Goal: Information Seeking & Learning: Understand process/instructions

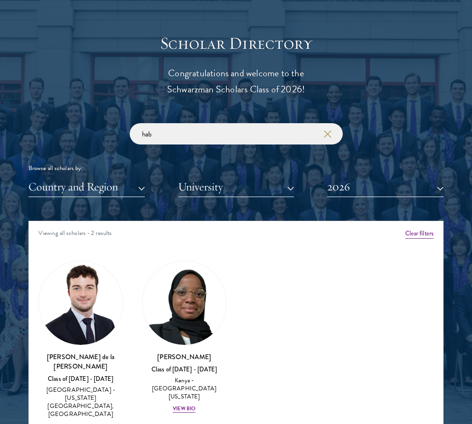
scroll to position [1044, 0]
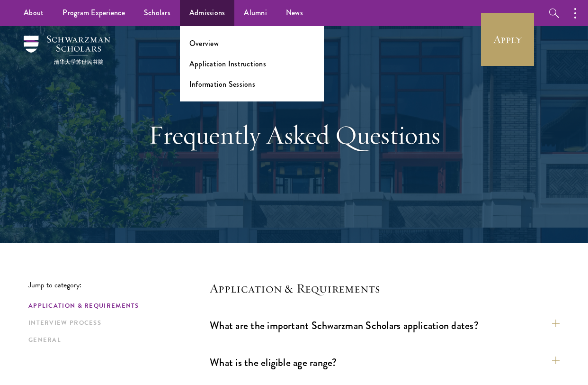
click at [201, 36] on ul "Overview Application Instructions Information Sessions" at bounding box center [252, 63] width 144 height 75
click at [201, 40] on link "Overview" at bounding box center [203, 43] width 29 height 11
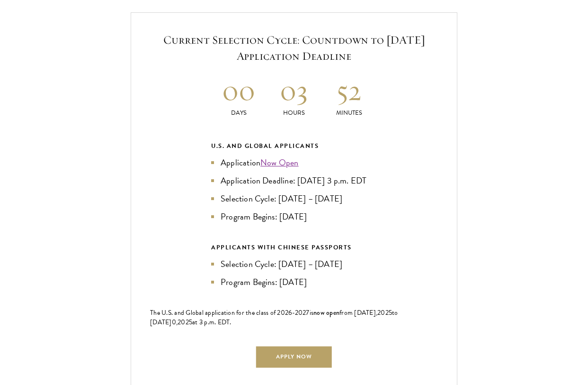
scroll to position [2014, 0]
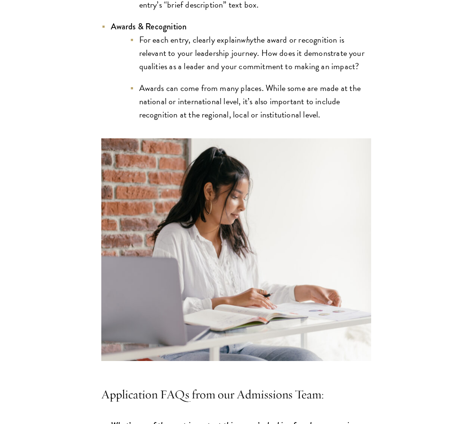
scroll to position [2245, 0]
drag, startPoint x: 221, startPoint y: 47, endPoint x: 234, endPoint y: 45, distance: 12.6
click at [223, 47] on li "For each entry, clearly explain why the award or recognition is relevant to you…" at bounding box center [251, 53] width 242 height 40
drag, startPoint x: 261, startPoint y: 39, endPoint x: 363, endPoint y: 56, distance: 103.2
click at [363, 56] on li "For each entry, clearly explain why the award or recognition is relevant to you…" at bounding box center [251, 53] width 242 height 40
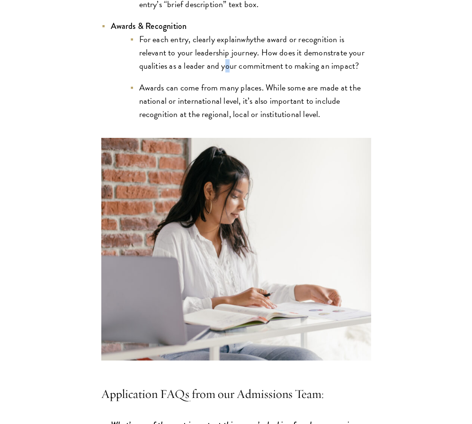
copy li "How does it demonstrate your qualities as a leader and your commitment to makin…"
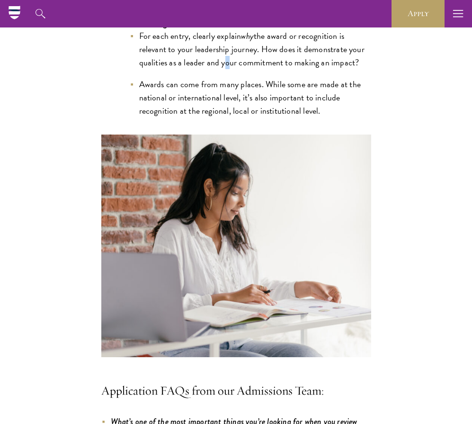
scroll to position [2247, 0]
